Goal: Register for event/course

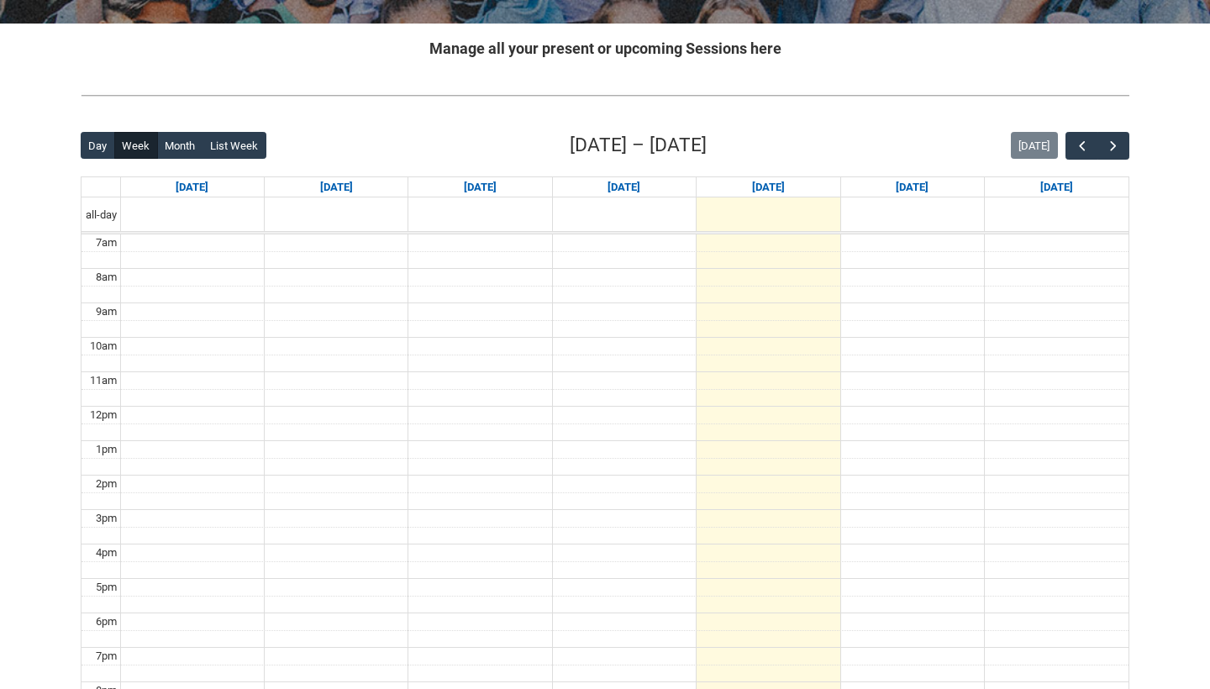
scroll to position [308, 0]
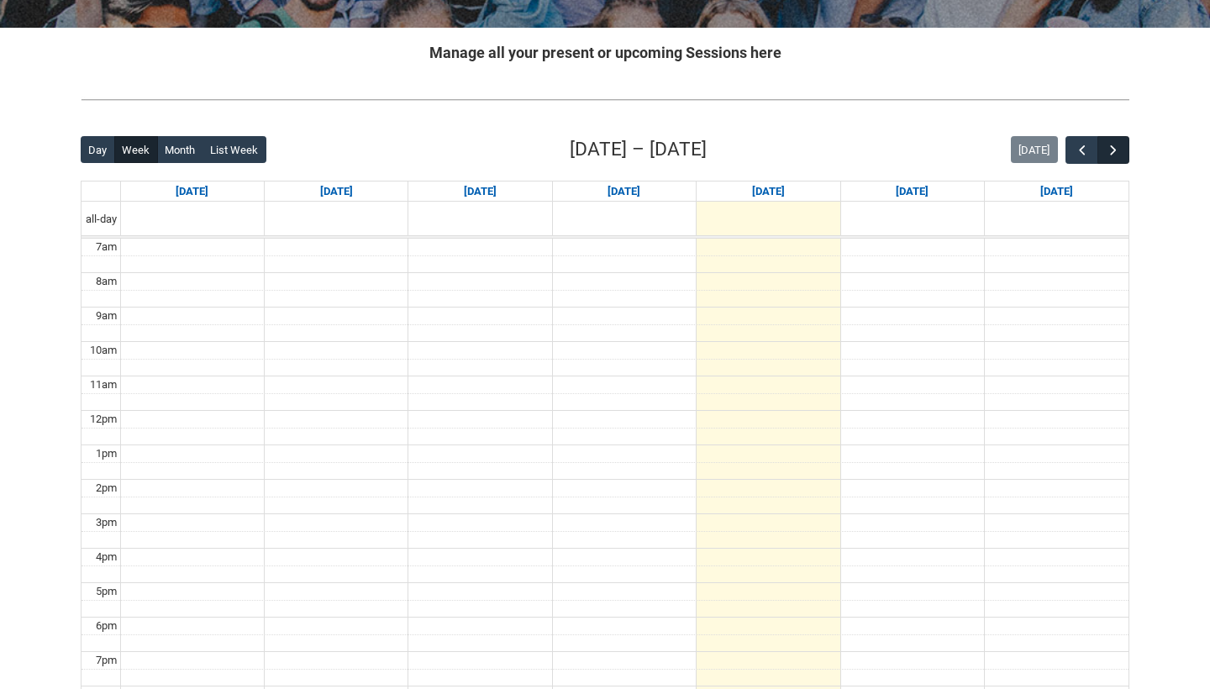
click at [1110, 149] on span "button" at bounding box center [1113, 150] width 17 height 17
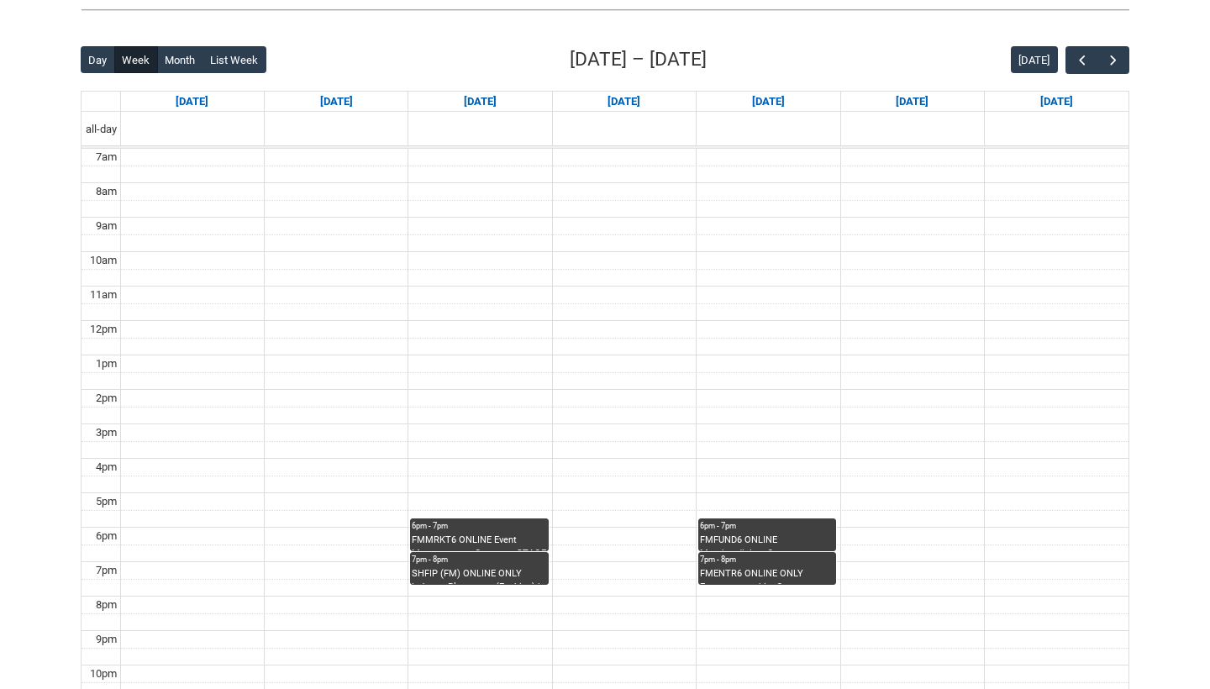
scroll to position [400, 0]
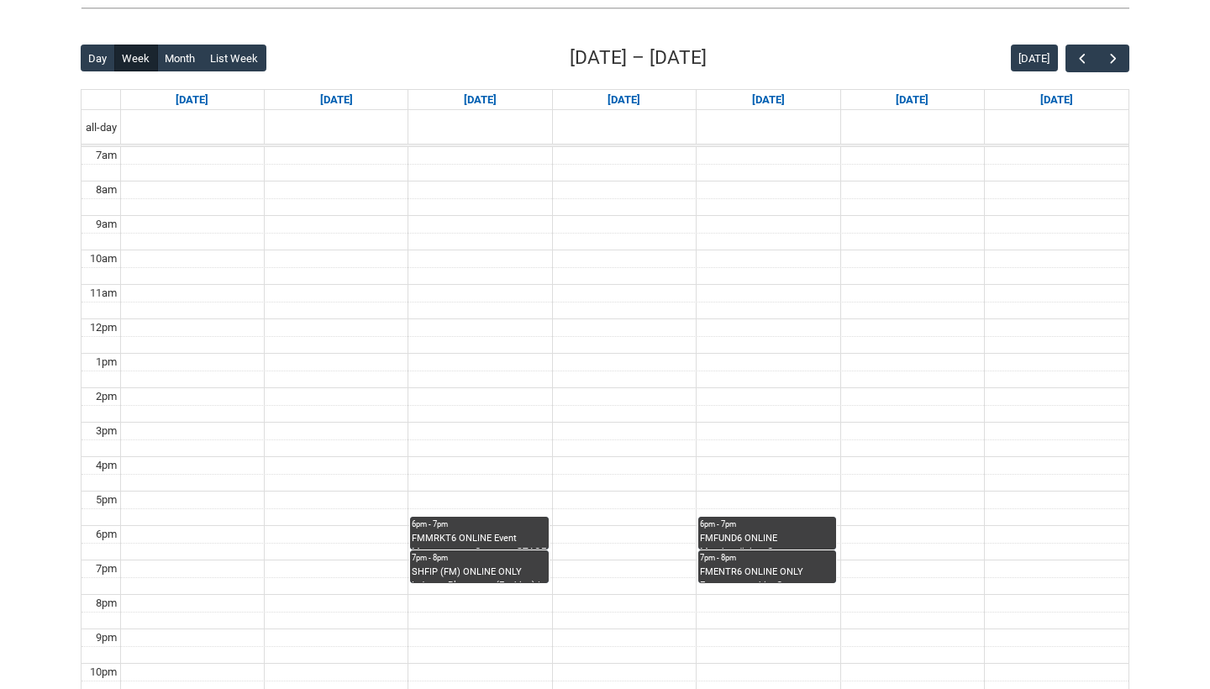
click at [491, 532] on div "FMMRKT6 ONLINE Event Management - Capstone STAGE 6 | Online | [PERSON_NAME]" at bounding box center [479, 541] width 134 height 18
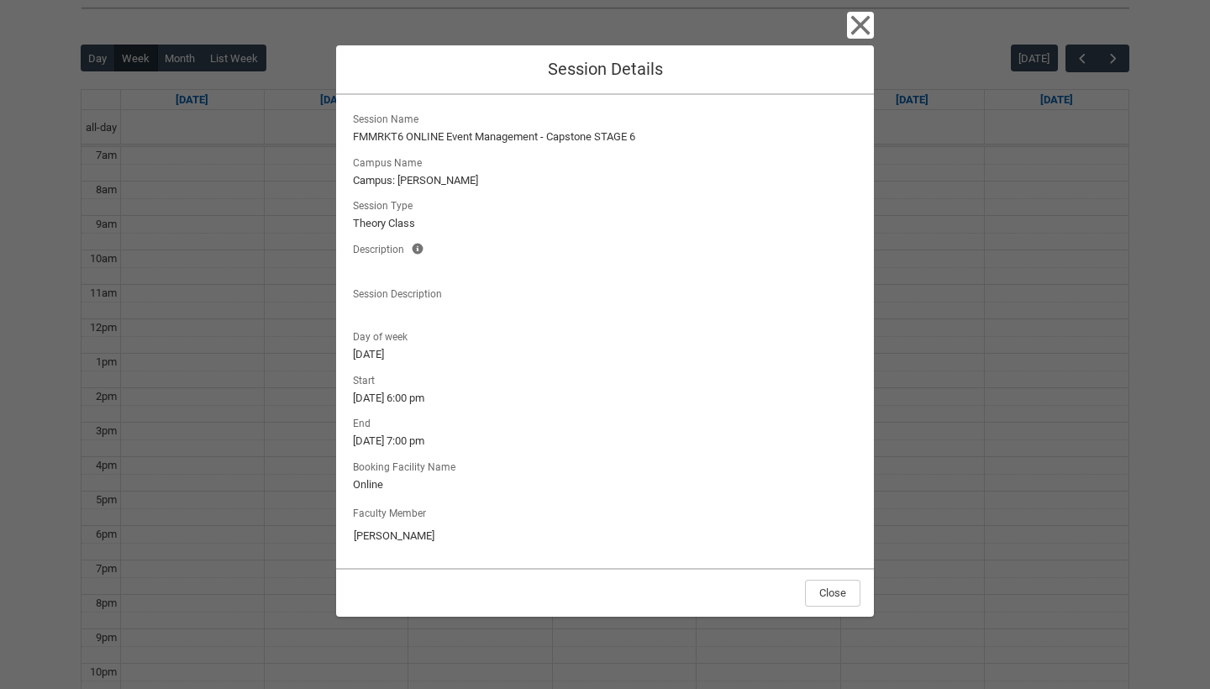
click at [863, 29] on icon "button" at bounding box center [860, 25] width 19 height 19
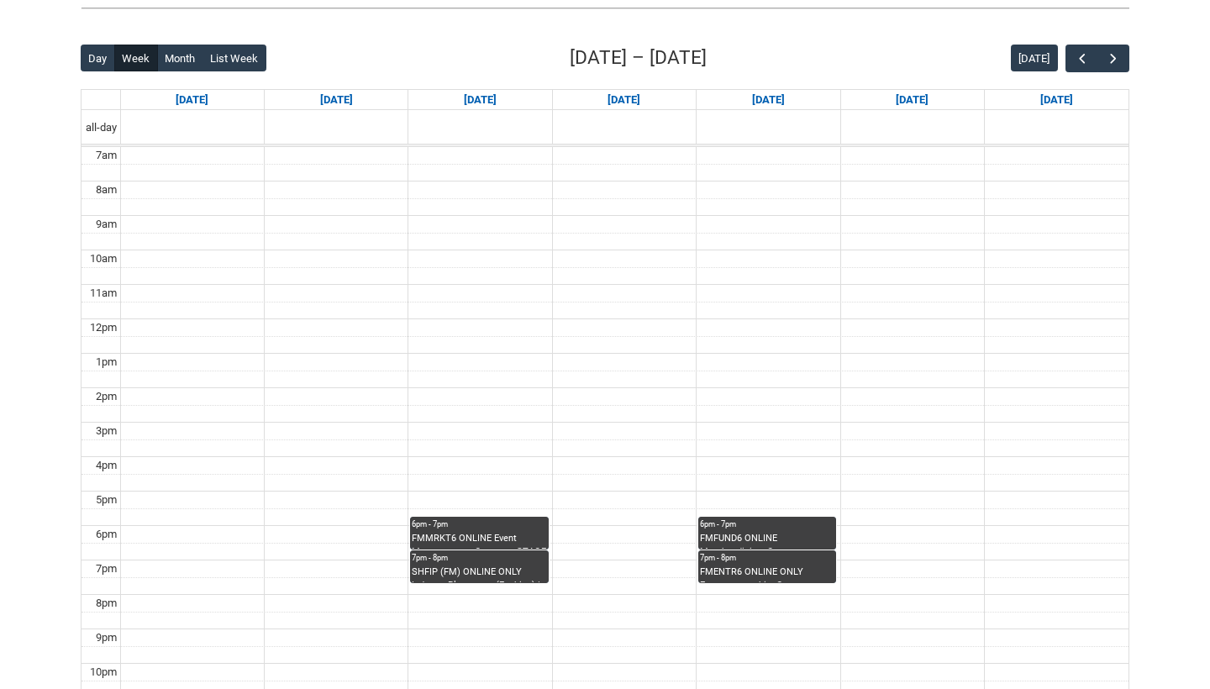
click at [477, 567] on div "SHFIP (FM) ONLINE ONLY Industry Placement (Fashion) | Online | [PERSON_NAME]" at bounding box center [479, 575] width 134 height 18
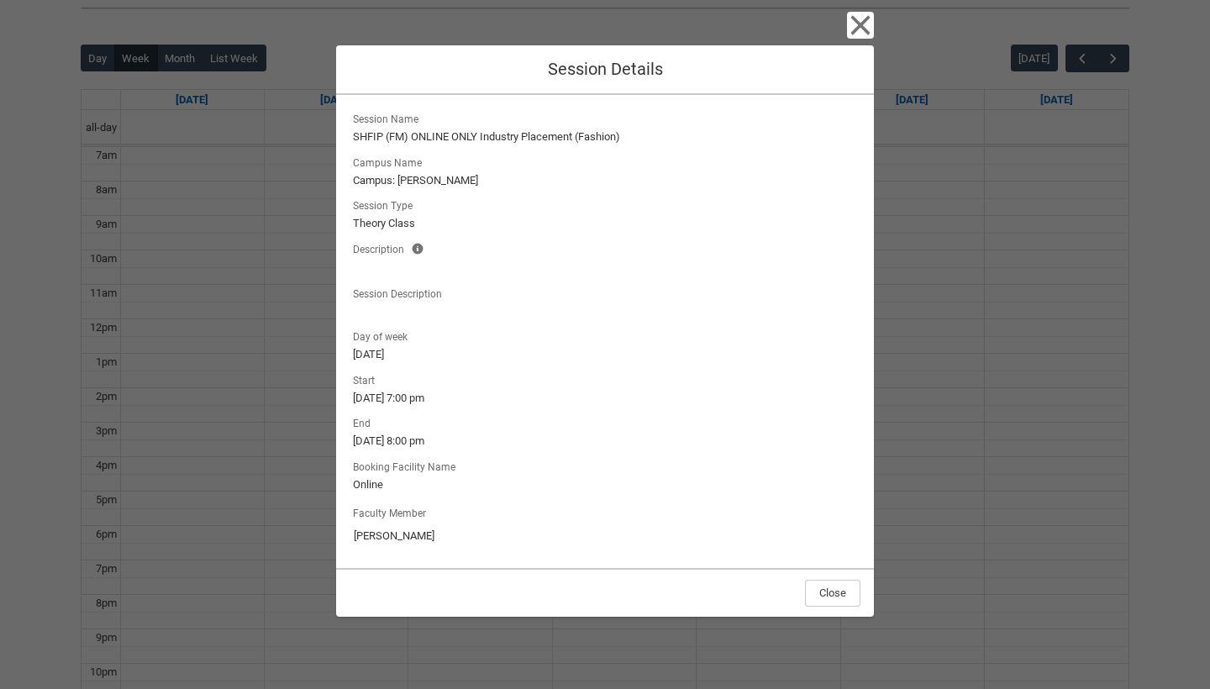
click at [855, 27] on icon "button" at bounding box center [860, 25] width 27 height 27
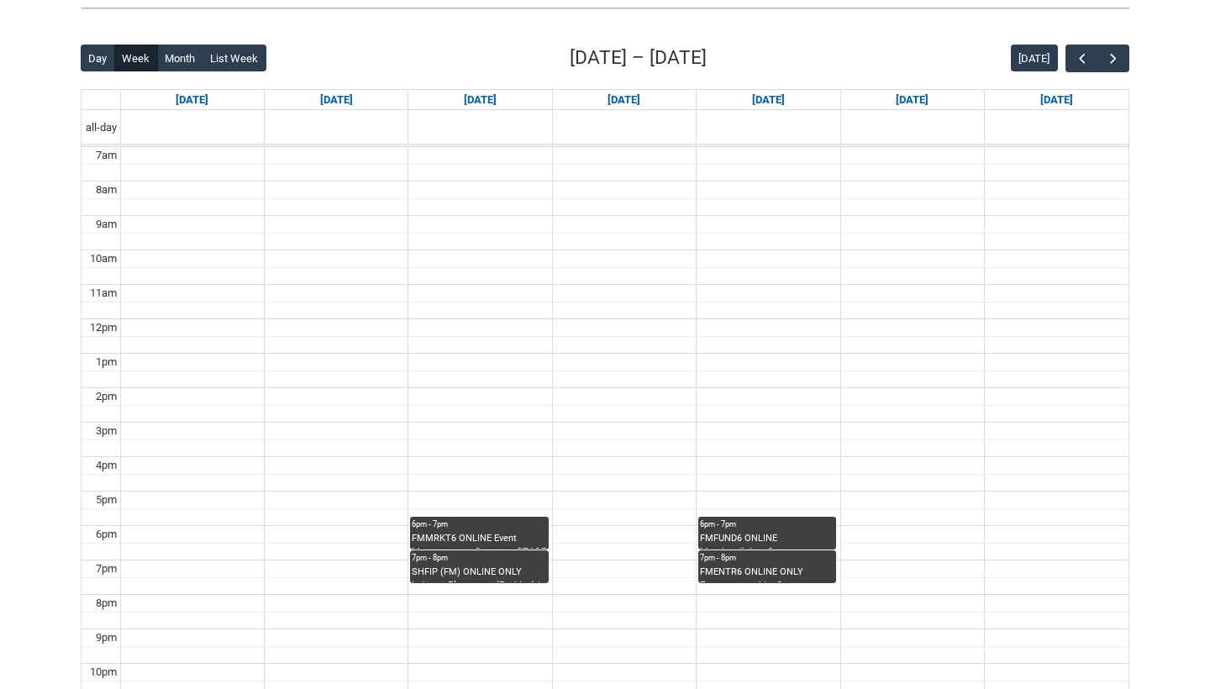
click at [757, 524] on div "6pm - 7pm" at bounding box center [767, 525] width 134 height 12
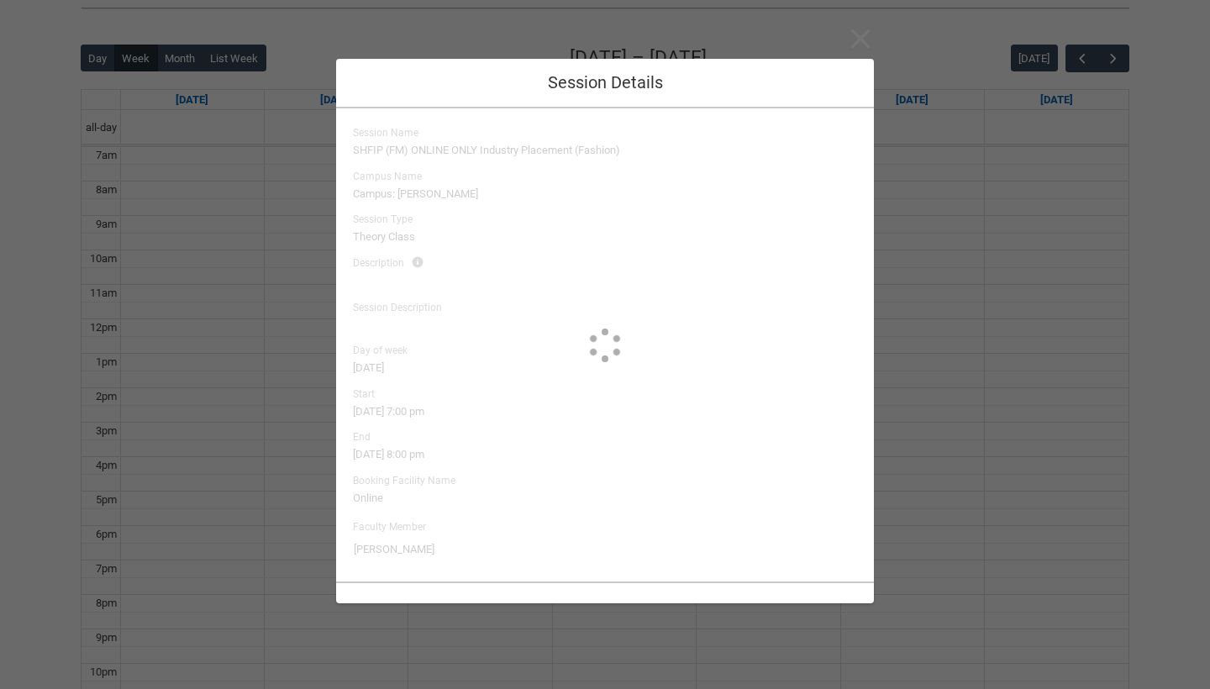
type input "[PERSON_NAME]"
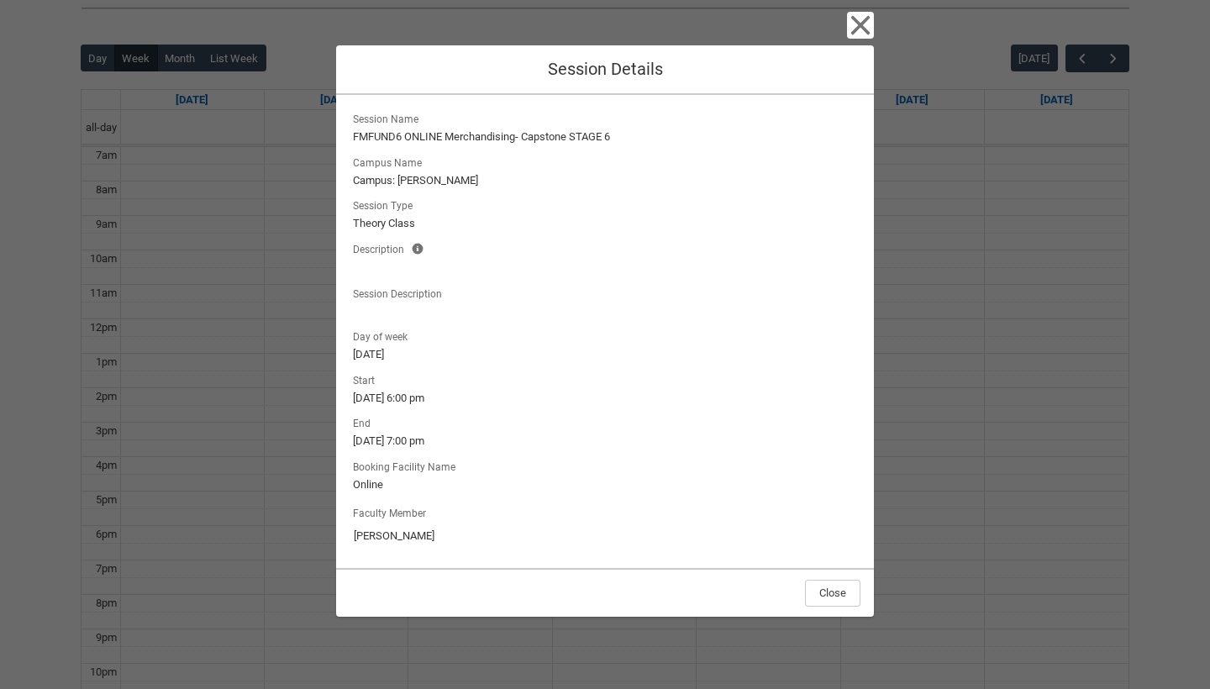
click at [868, 23] on icon "button" at bounding box center [860, 25] width 27 height 27
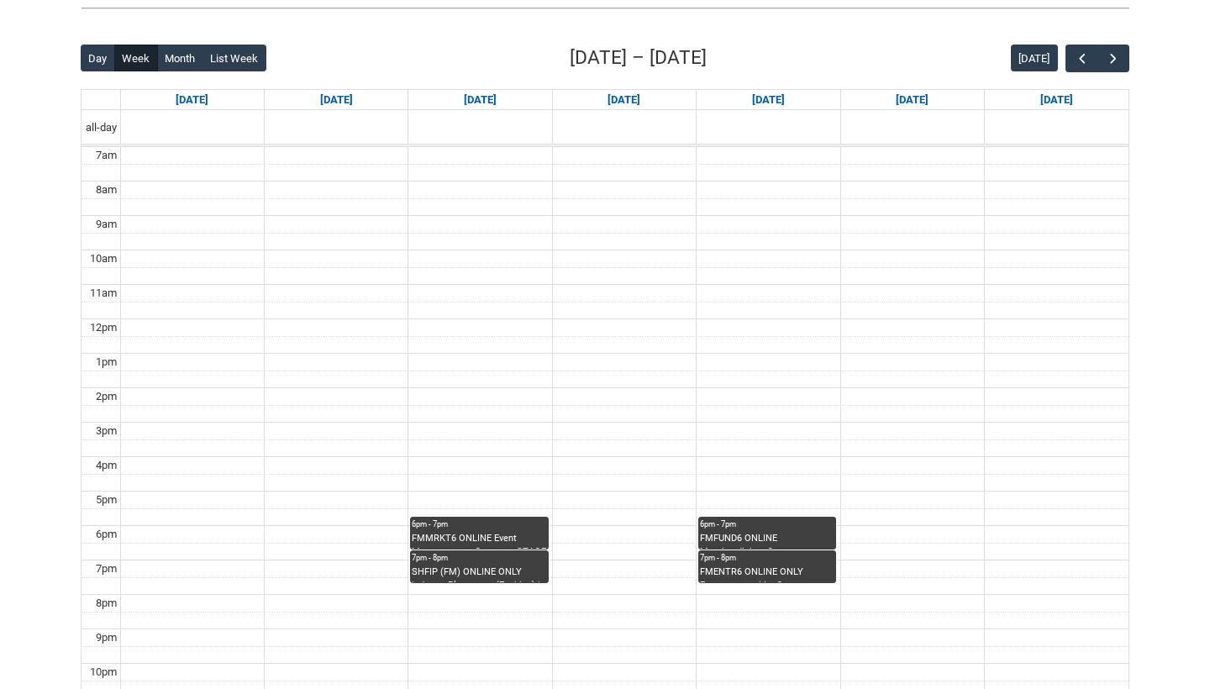
click at [799, 566] on div "FMENTR6 ONLINE ONLY Entrepreneurship- Capstone STAGE 6 | Online | [PERSON_NAME]" at bounding box center [767, 575] width 134 height 18
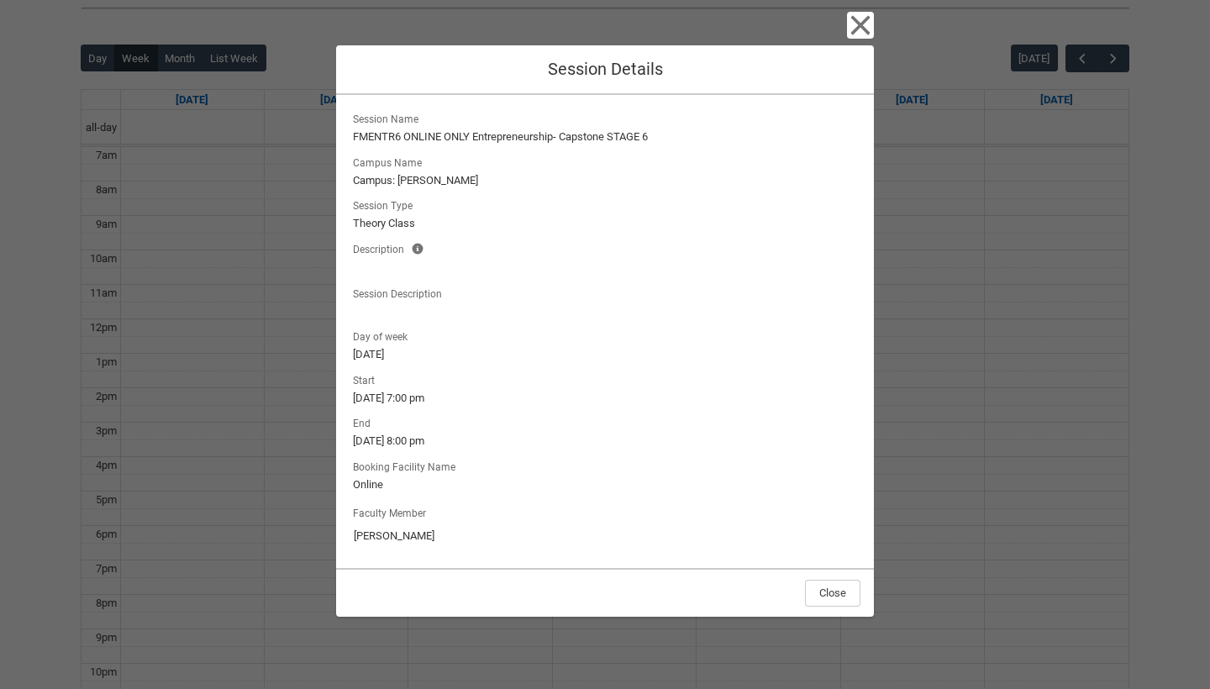
click at [856, 21] on icon "button" at bounding box center [860, 25] width 19 height 19
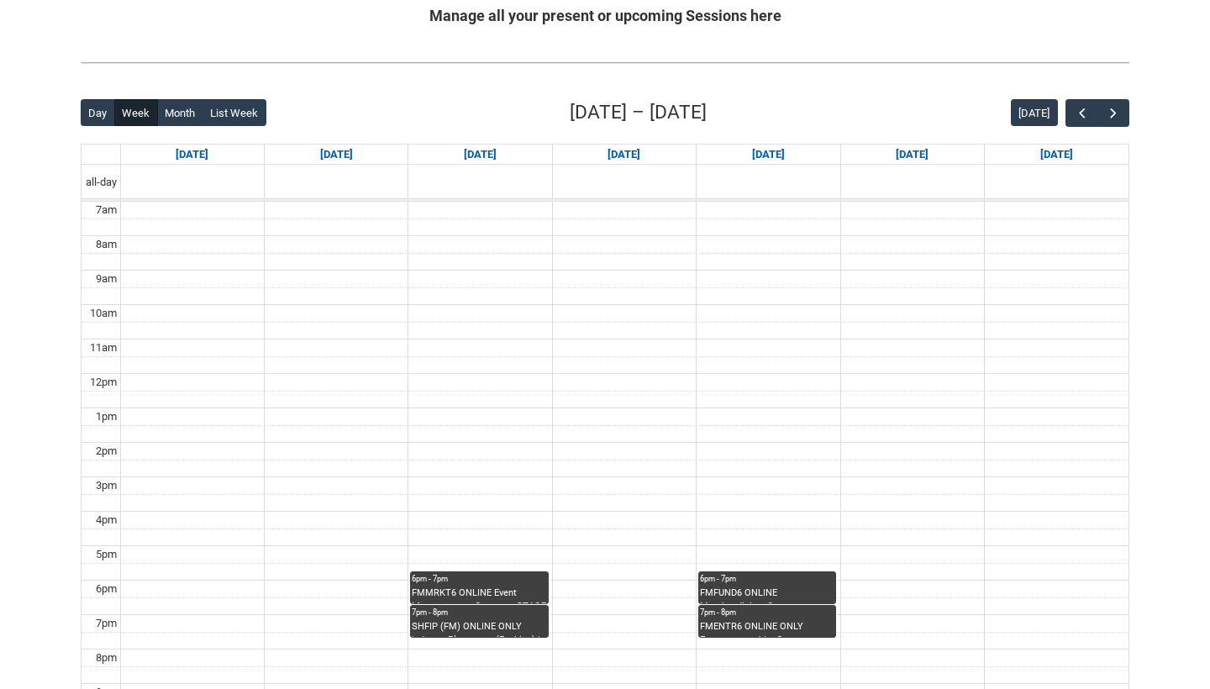
scroll to position [346, 0]
click at [1120, 104] on span "button" at bounding box center [1113, 112] width 17 height 17
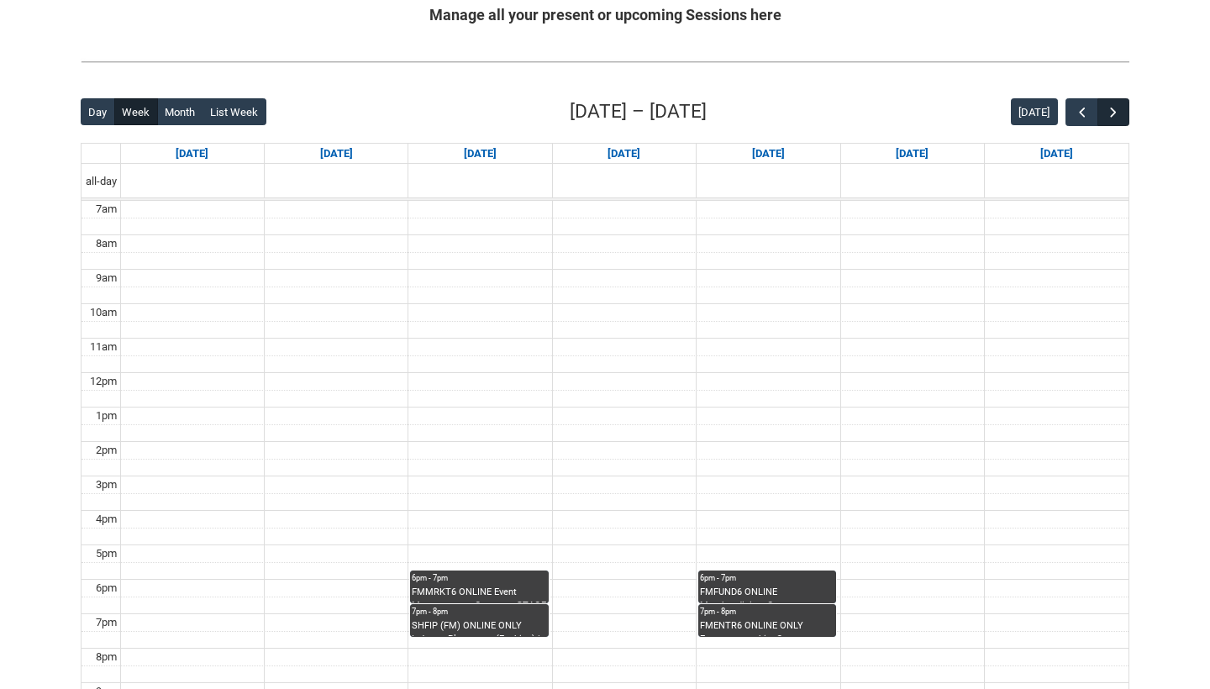
click at [1120, 104] on span "button" at bounding box center [1113, 112] width 17 height 17
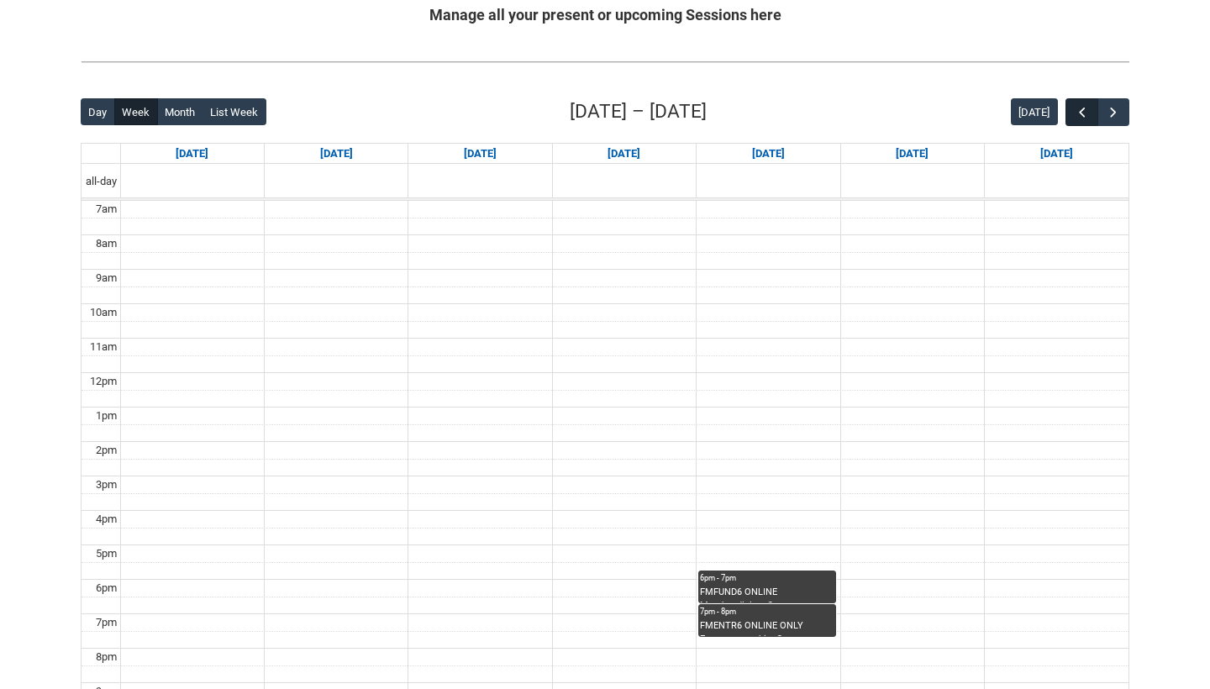
click at [1080, 113] on span "button" at bounding box center [1082, 112] width 17 height 17
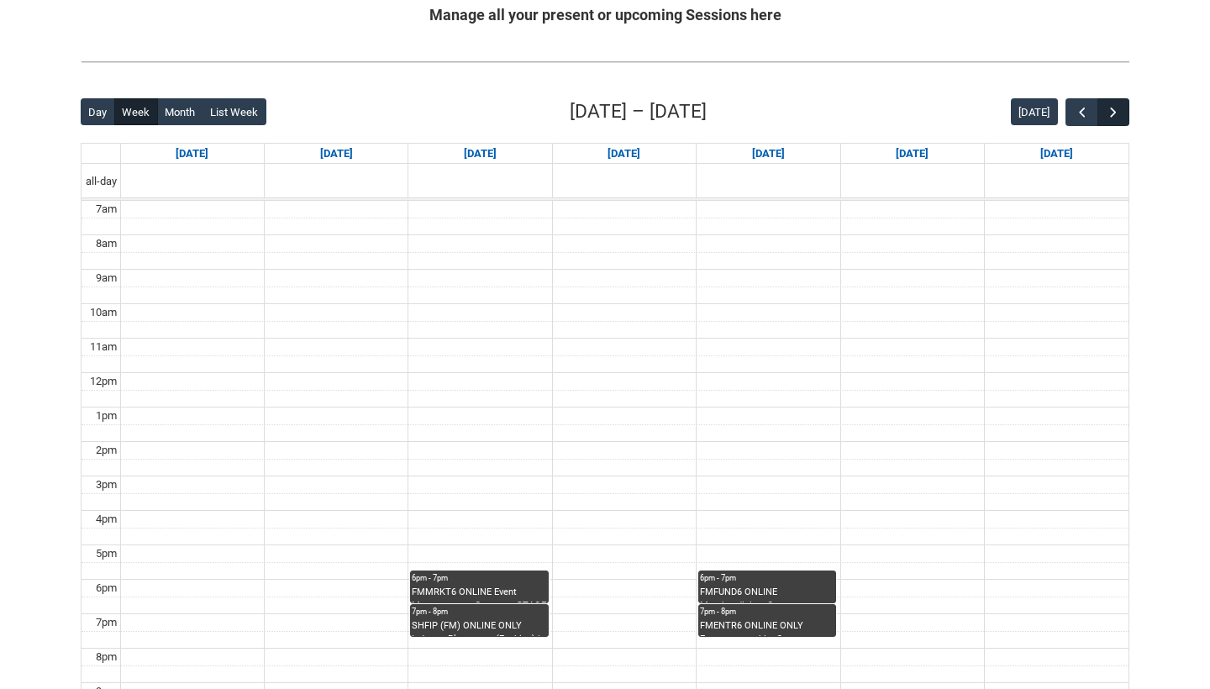
click at [1115, 112] on span "button" at bounding box center [1113, 112] width 17 height 17
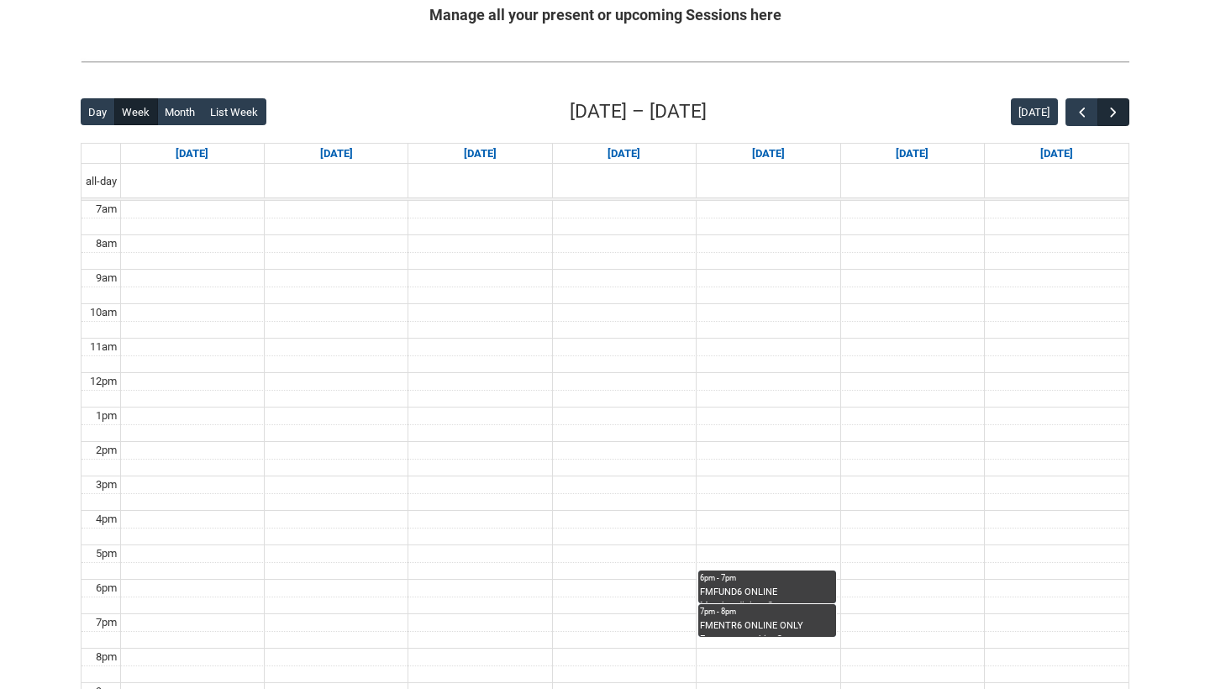
click at [1115, 112] on span "button" at bounding box center [1113, 112] width 17 height 17
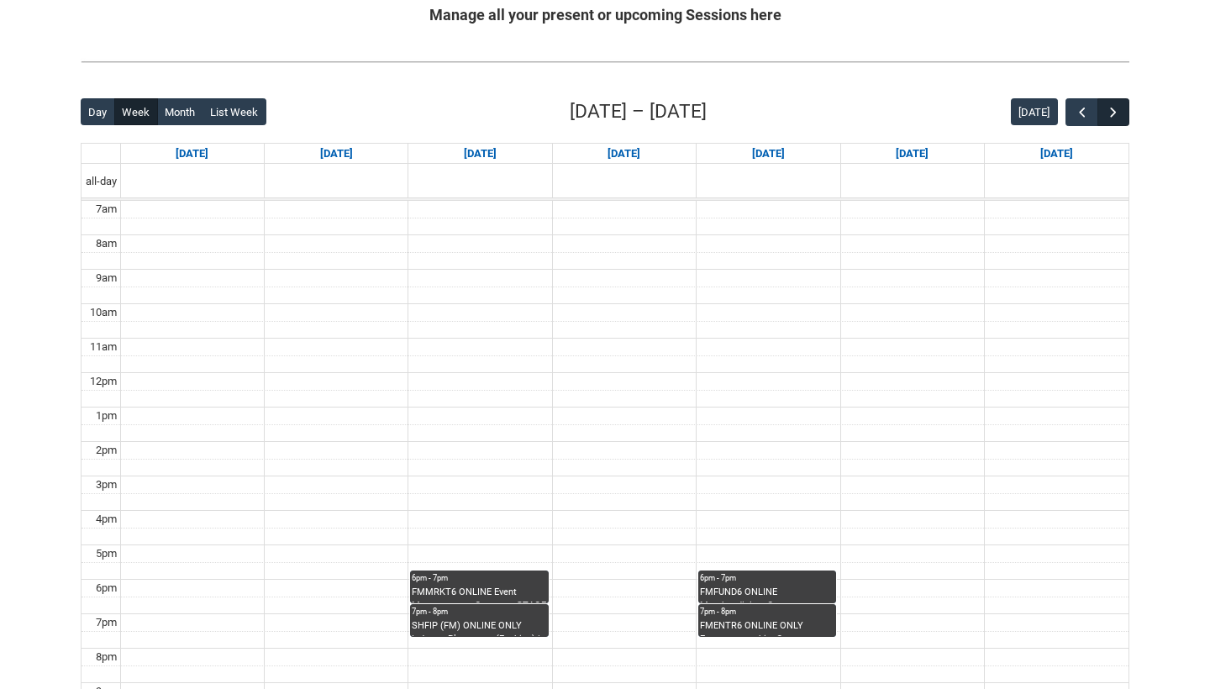
click at [1115, 112] on span "button" at bounding box center [1113, 112] width 17 height 17
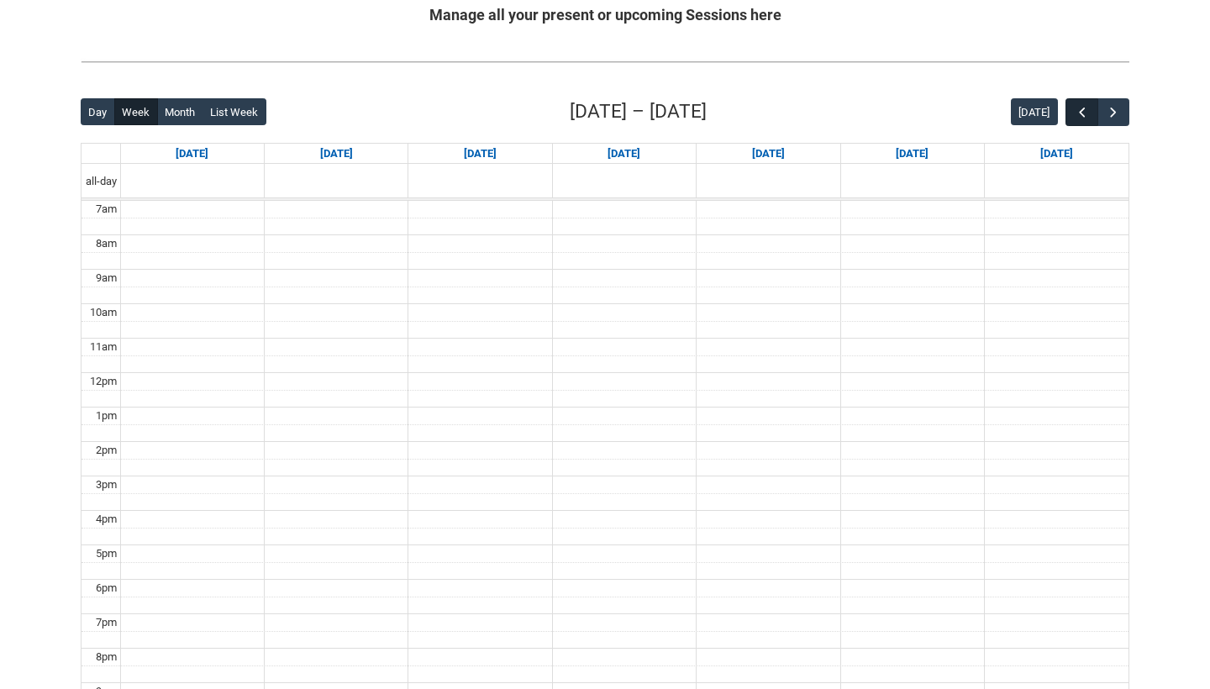
click at [1078, 111] on span "button" at bounding box center [1082, 112] width 17 height 17
